Goal: Information Seeking & Learning: Learn about a topic

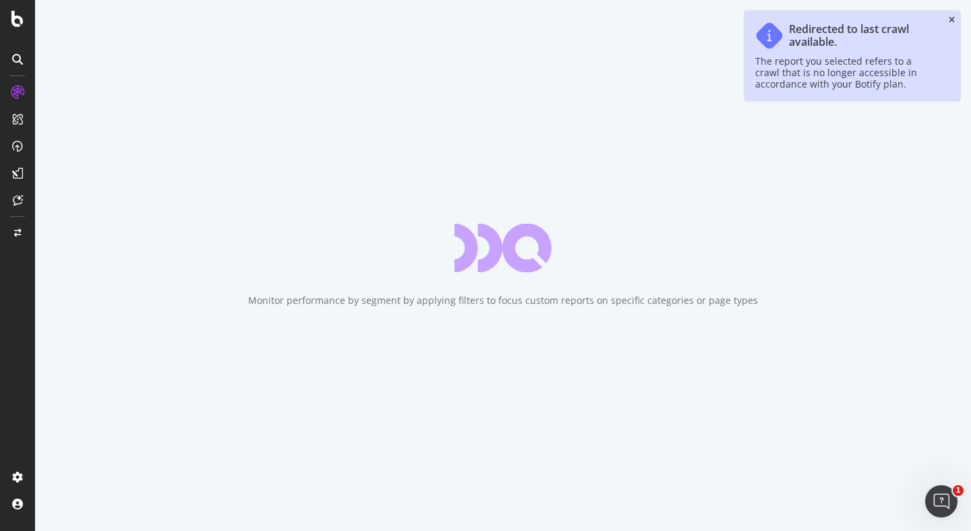
click at [951, 21] on icon "close toast" at bounding box center [952, 20] width 6 height 8
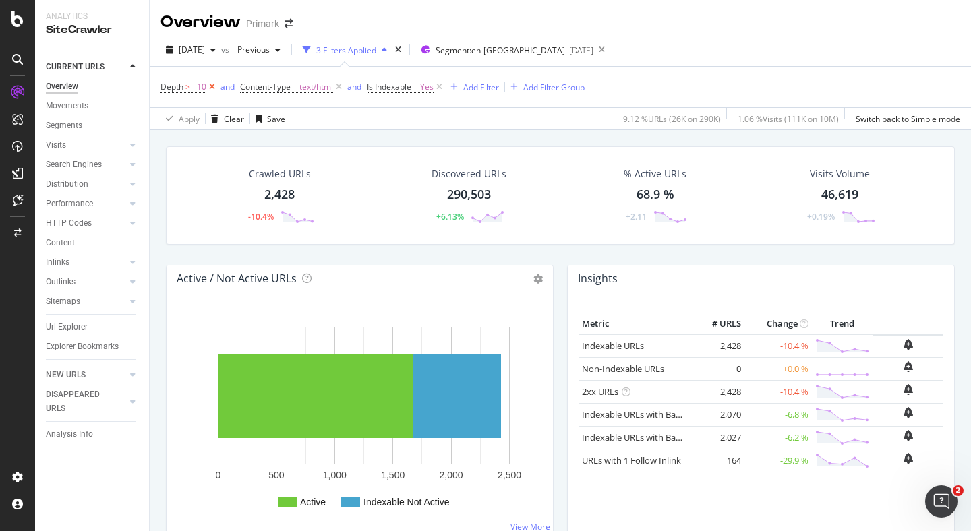
click at [213, 85] on icon at bounding box center [211, 86] width 11 height 13
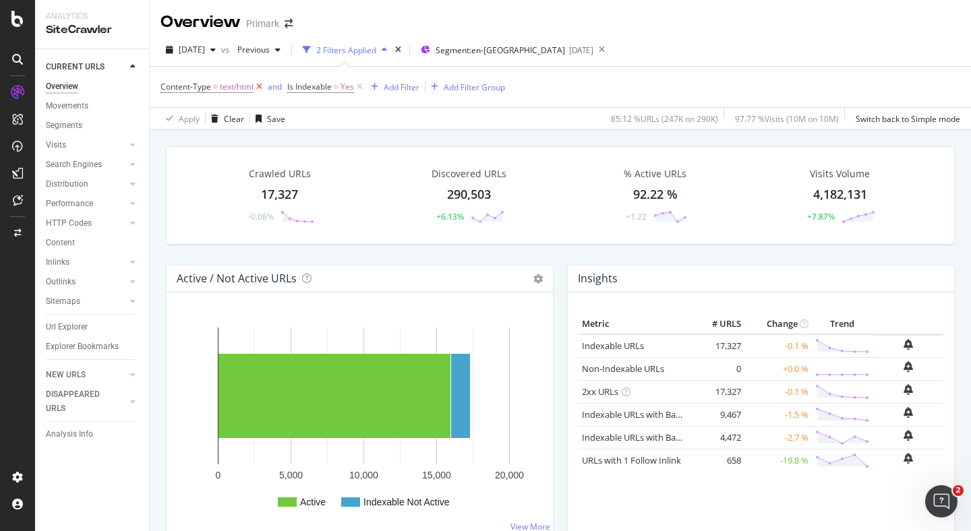
click at [261, 88] on icon at bounding box center [259, 86] width 11 height 13
click at [233, 88] on icon at bounding box center [232, 86] width 11 height 13
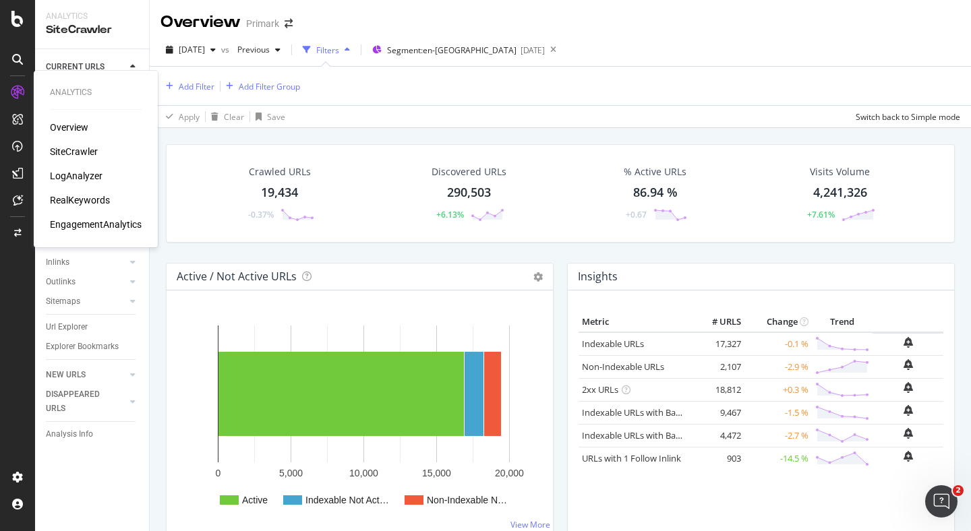
click at [77, 177] on div "LogAnalyzer" at bounding box center [76, 175] width 53 height 13
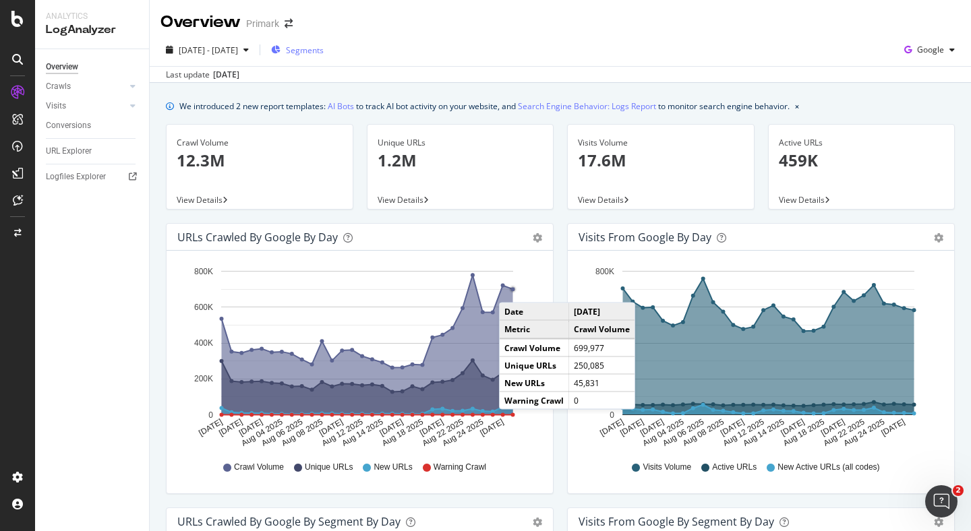
click at [324, 51] on span "Segments" at bounding box center [305, 50] width 38 height 11
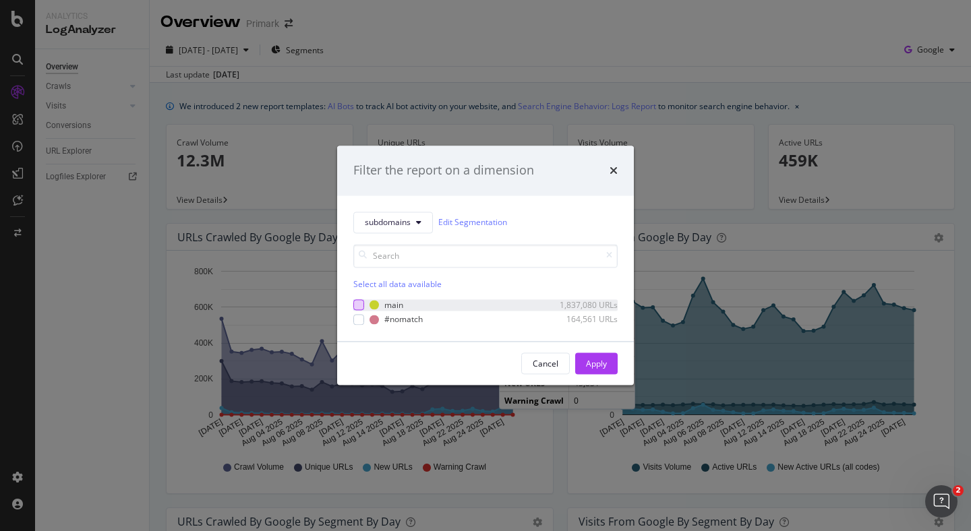
click at [362, 304] on div "modal" at bounding box center [358, 305] width 11 height 11
click at [602, 363] on div "Apply" at bounding box center [596, 363] width 21 height 11
